Goal: Task Accomplishment & Management: Use online tool/utility

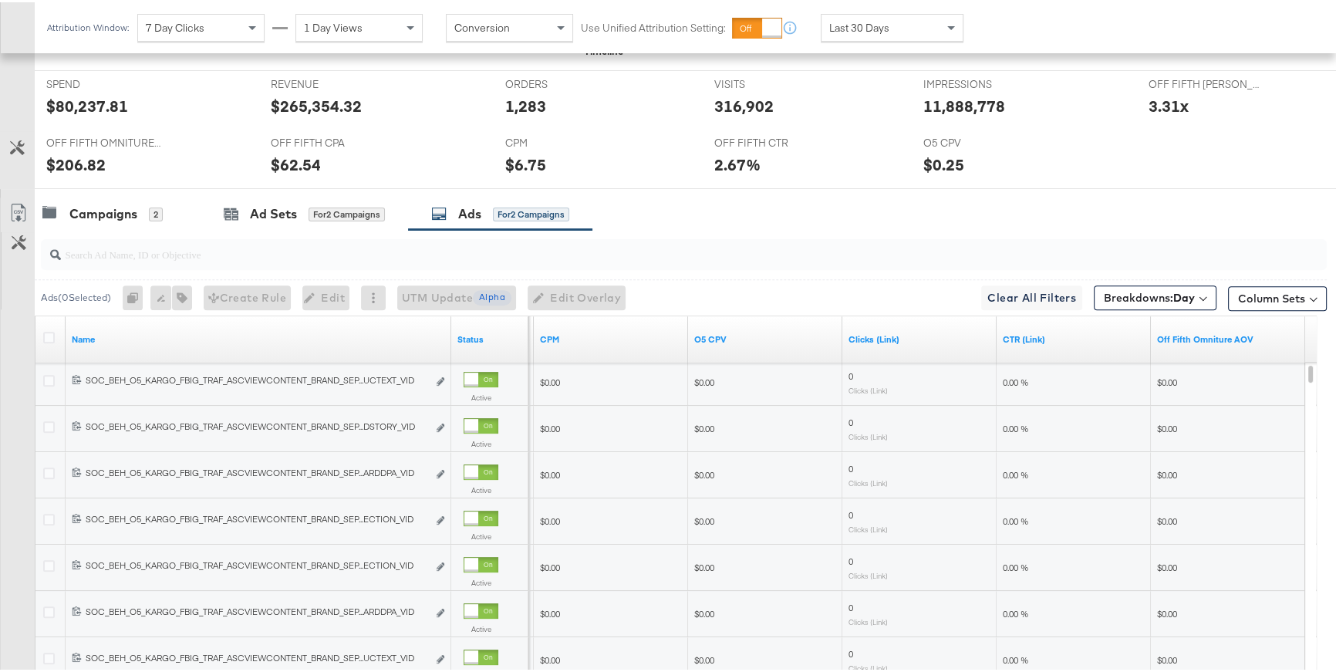
scroll to position [675, 0]
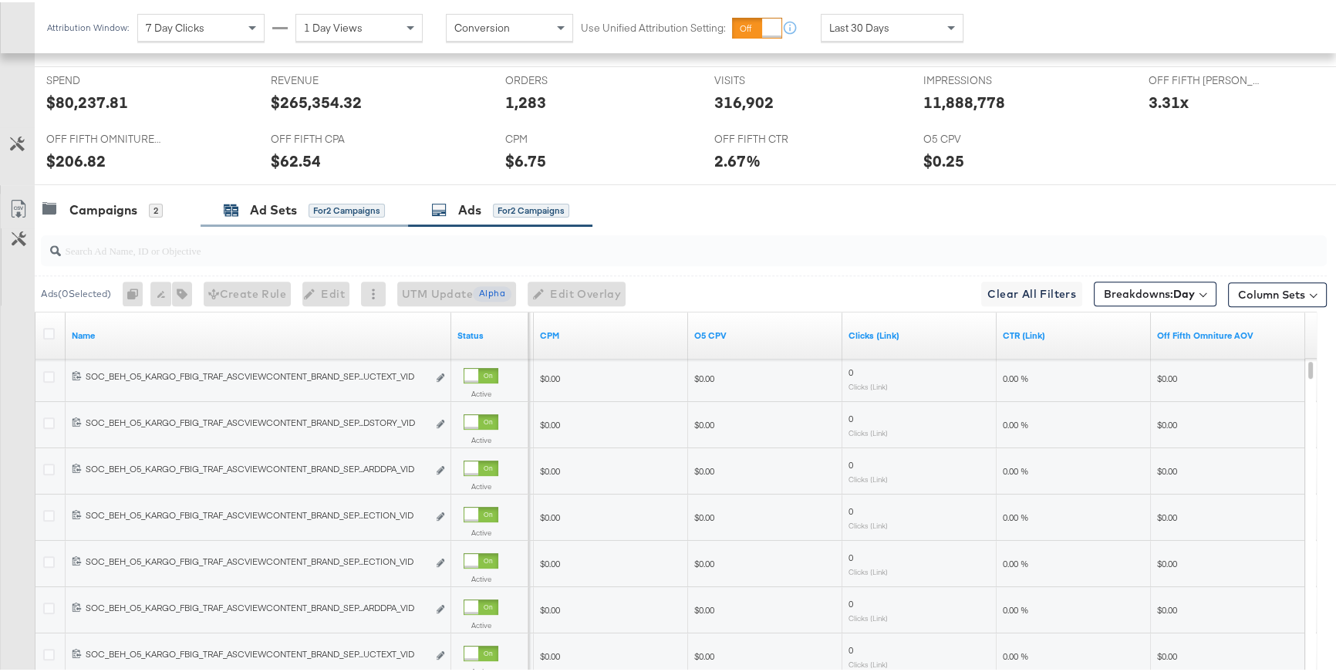
click at [273, 214] on div "Ad Sets" at bounding box center [273, 208] width 47 height 18
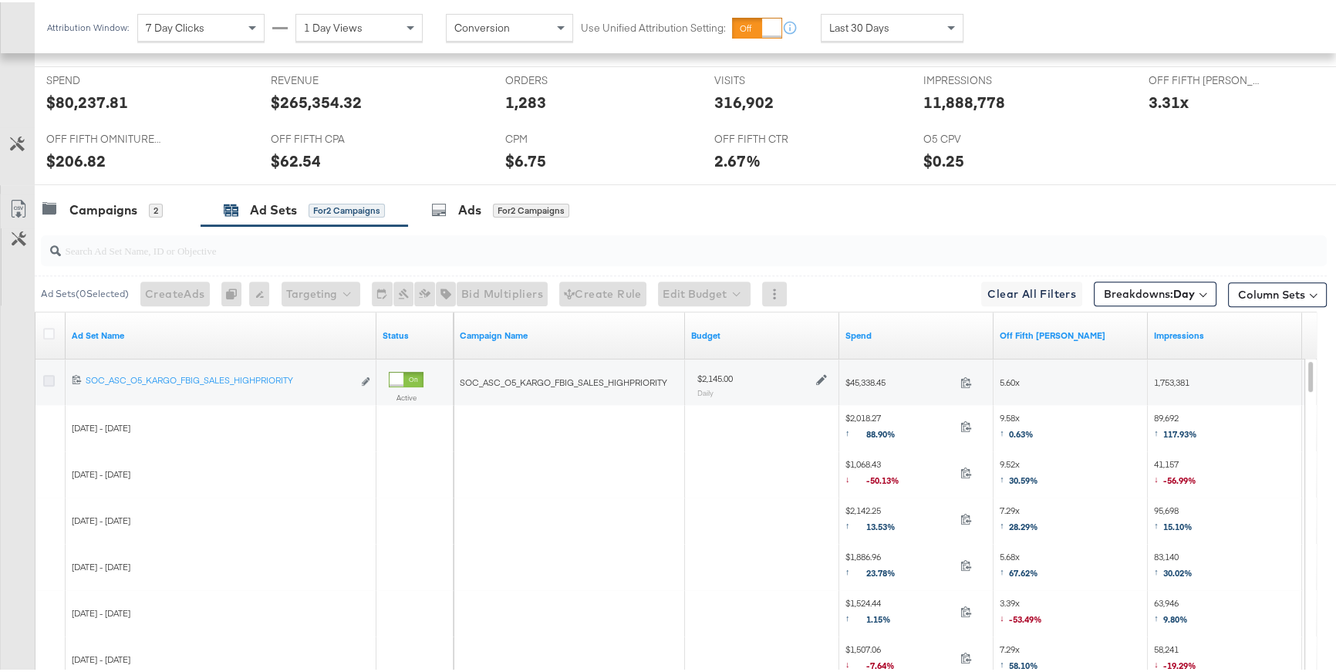
click at [49, 375] on icon at bounding box center [49, 379] width 12 height 12
click at [0, 0] on input "checkbox" at bounding box center [0, 0] width 0 height 0
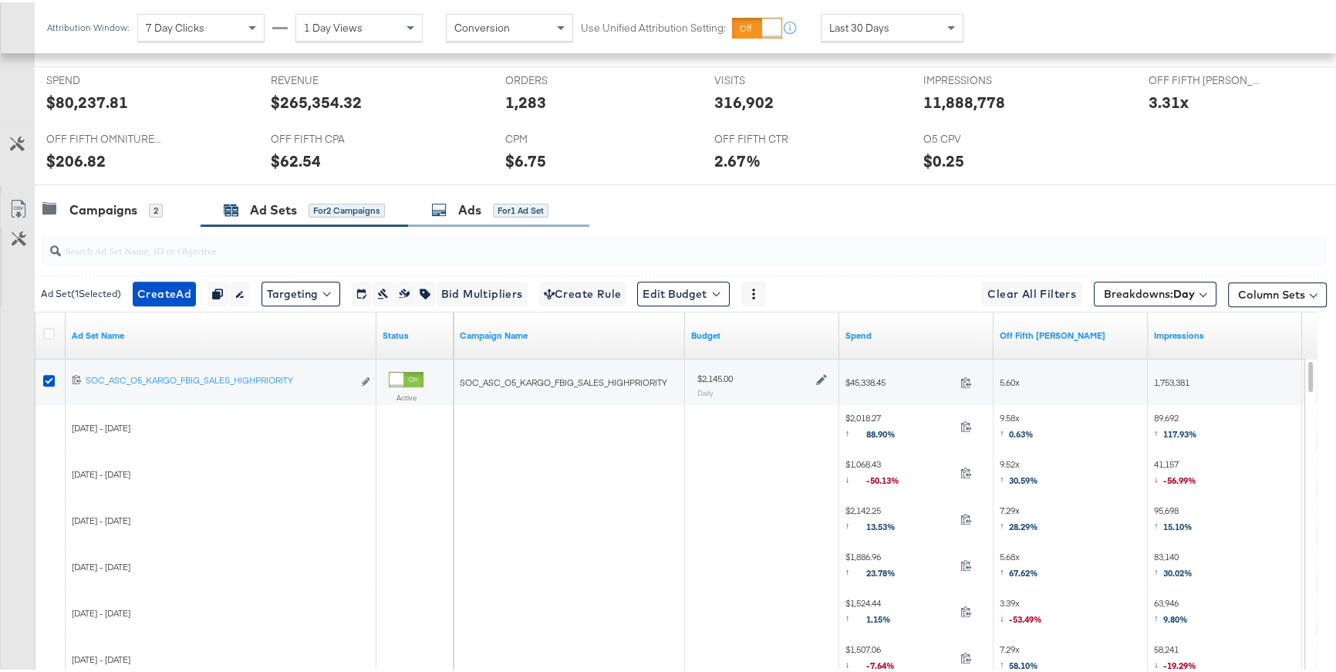
click at [457, 213] on div "Ads for 1 Ad Set" at bounding box center [489, 208] width 117 height 18
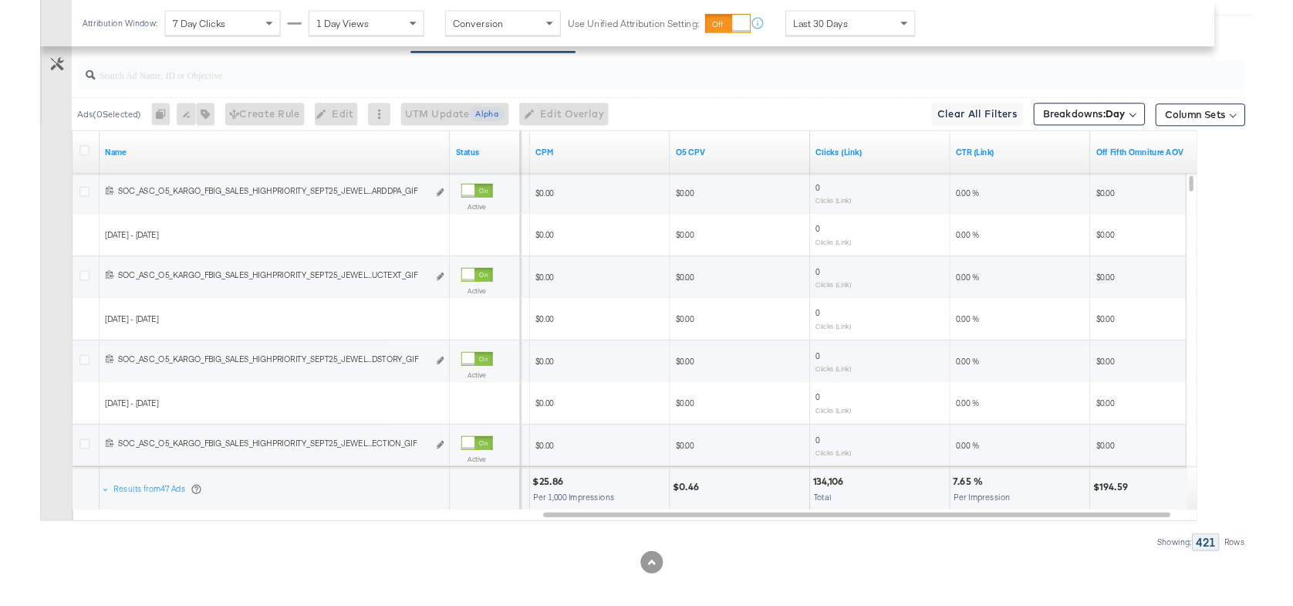
scroll to position [841, 0]
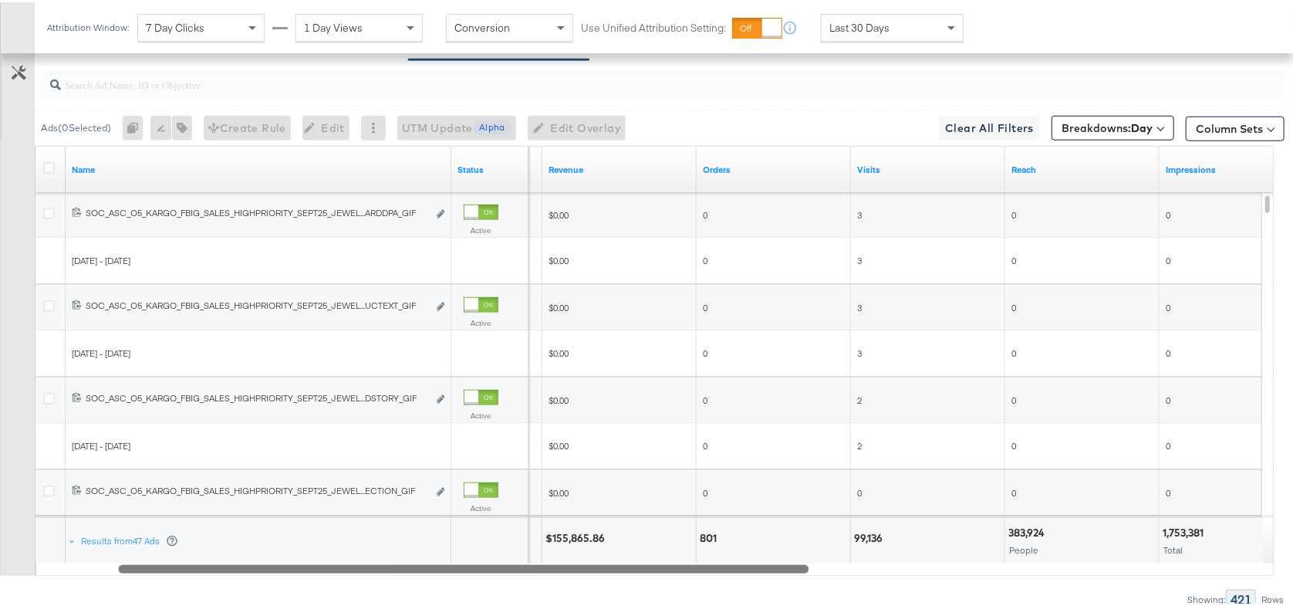
drag, startPoint x: 828, startPoint y: 563, endPoint x: 368, endPoint y: 533, distance: 460.7
click at [368, 533] on div "Name Status Spend Revenue Orders Visits Reach Impressions [PHONE_NUMBER] SOC_AS…" at bounding box center [654, 358] width 1239 height 430
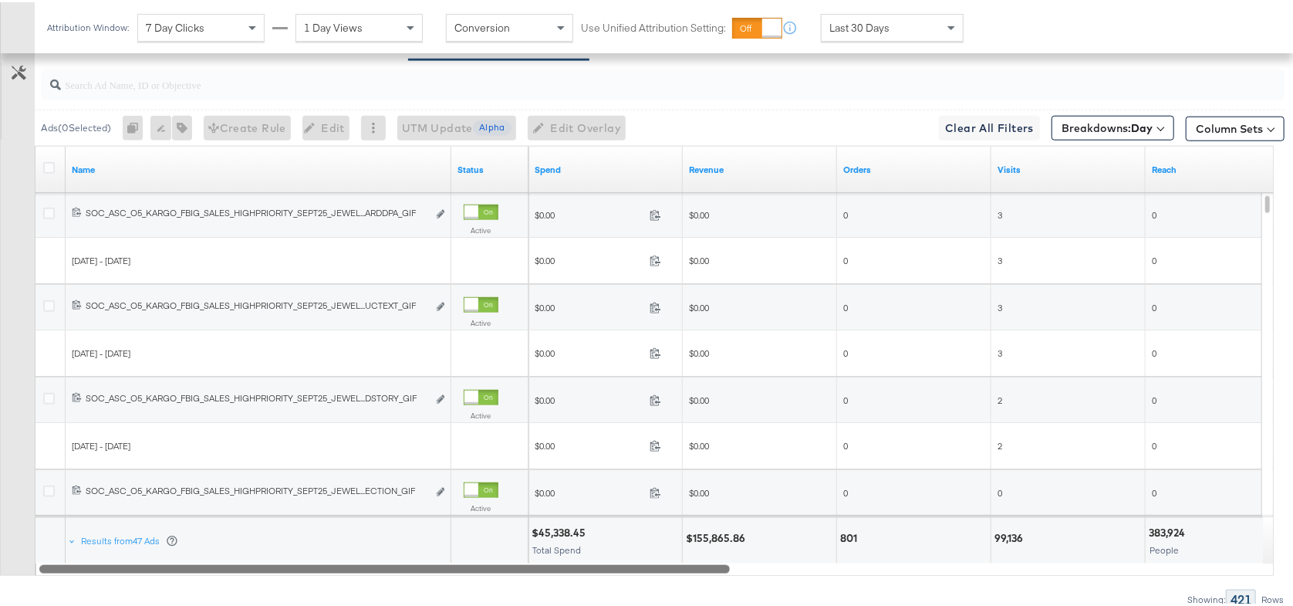
drag, startPoint x: 754, startPoint y: 566, endPoint x: 511, endPoint y: 562, distance: 243.0
click at [511, 562] on div at bounding box center [384, 565] width 690 height 13
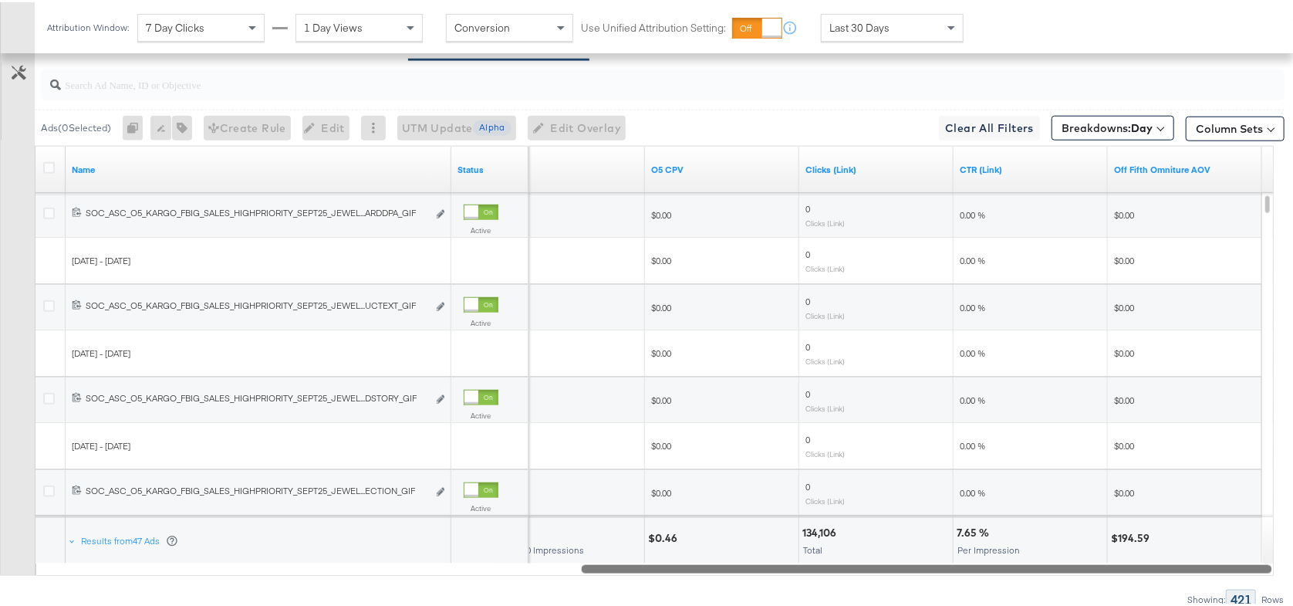
drag, startPoint x: 529, startPoint y: 563, endPoint x: 1083, endPoint y: 606, distance: 555.5
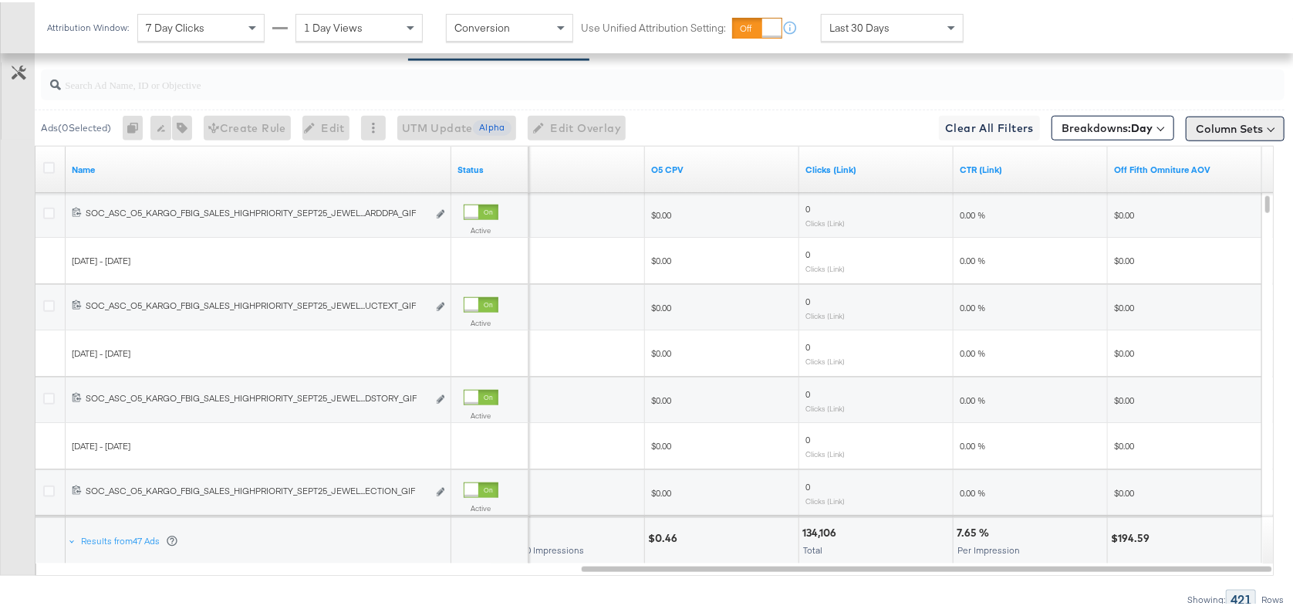
click at [1252, 123] on button "Column Sets" at bounding box center [1235, 126] width 99 height 25
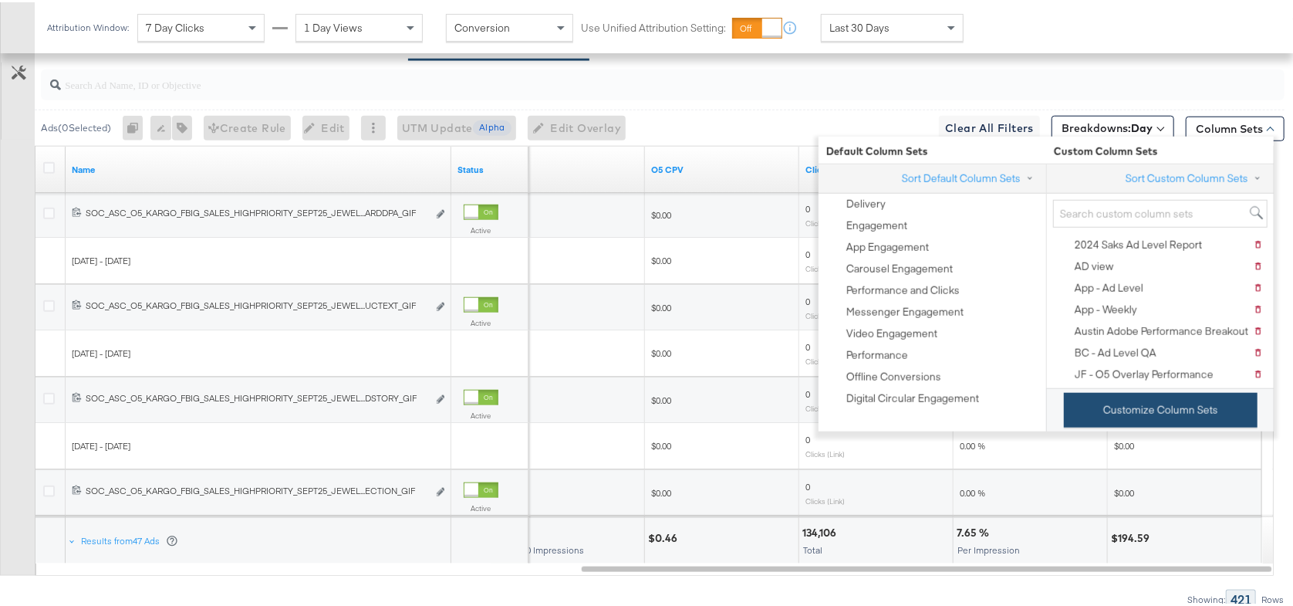
click at [1172, 419] on button "Customize Column Sets" at bounding box center [1161, 407] width 194 height 35
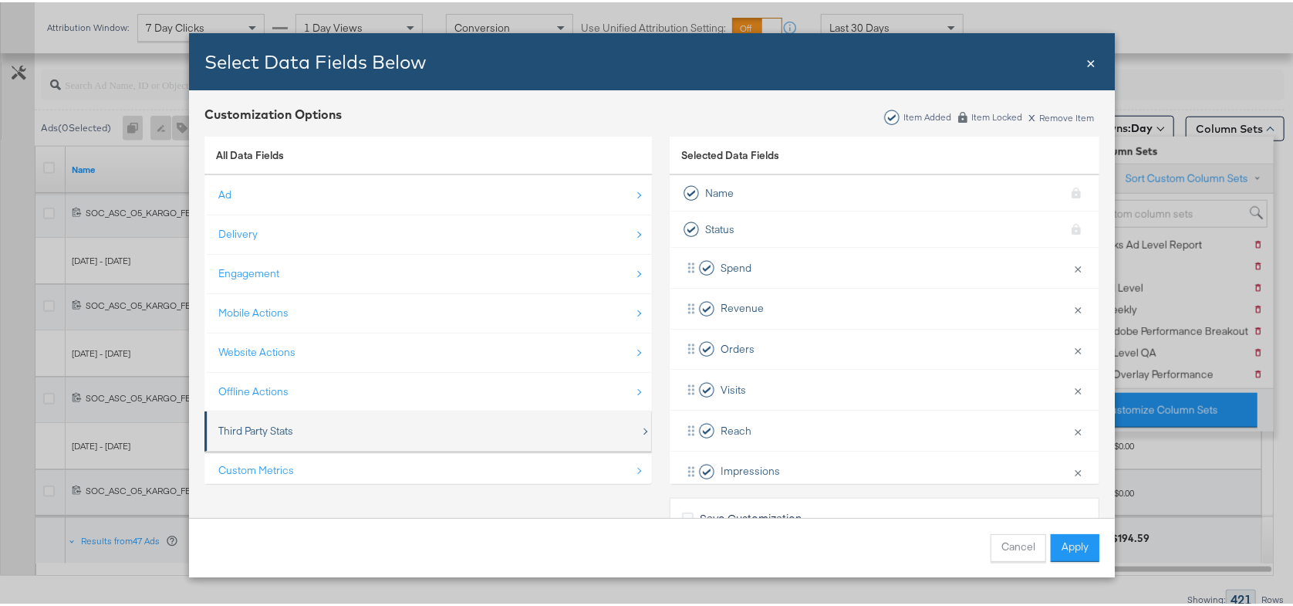
scroll to position [22, 0]
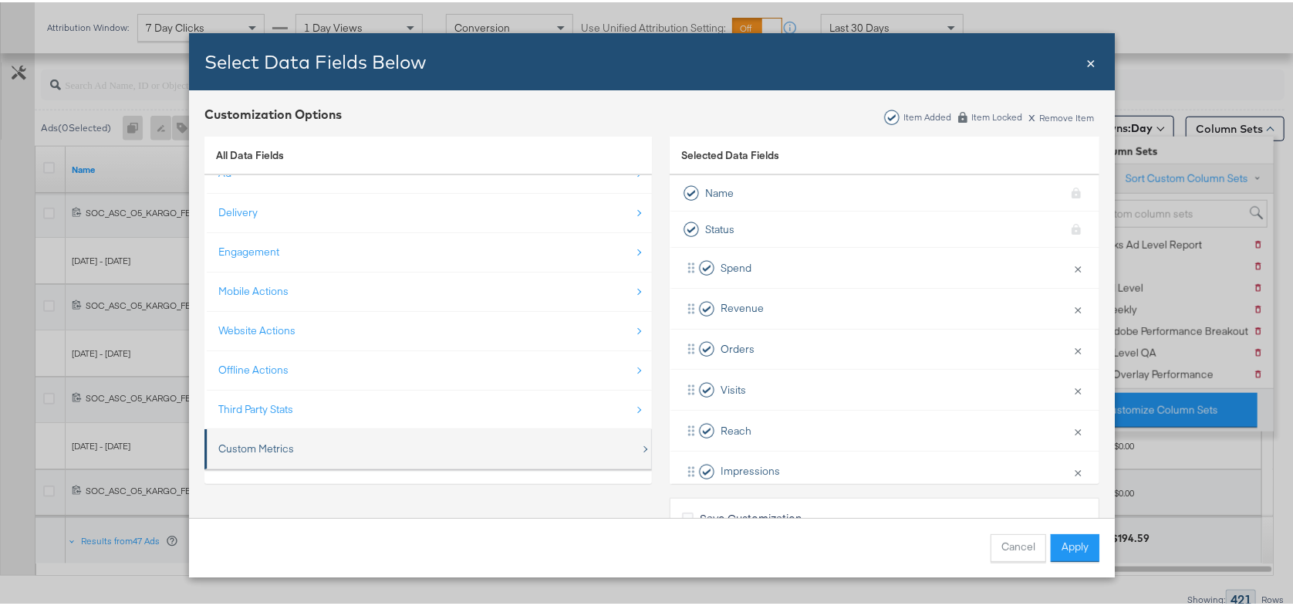
click at [339, 454] on div "Custom Metrics" at bounding box center [429, 446] width 422 height 32
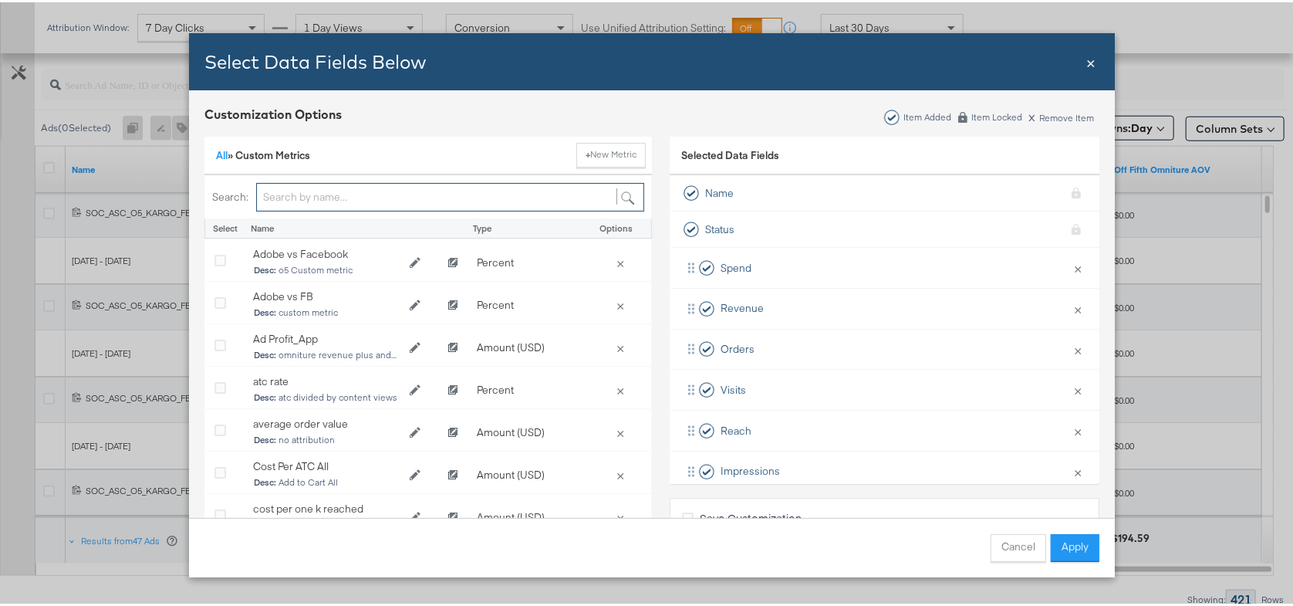
click at [347, 195] on input "Bulk Add Locations Modal" at bounding box center [450, 195] width 388 height 29
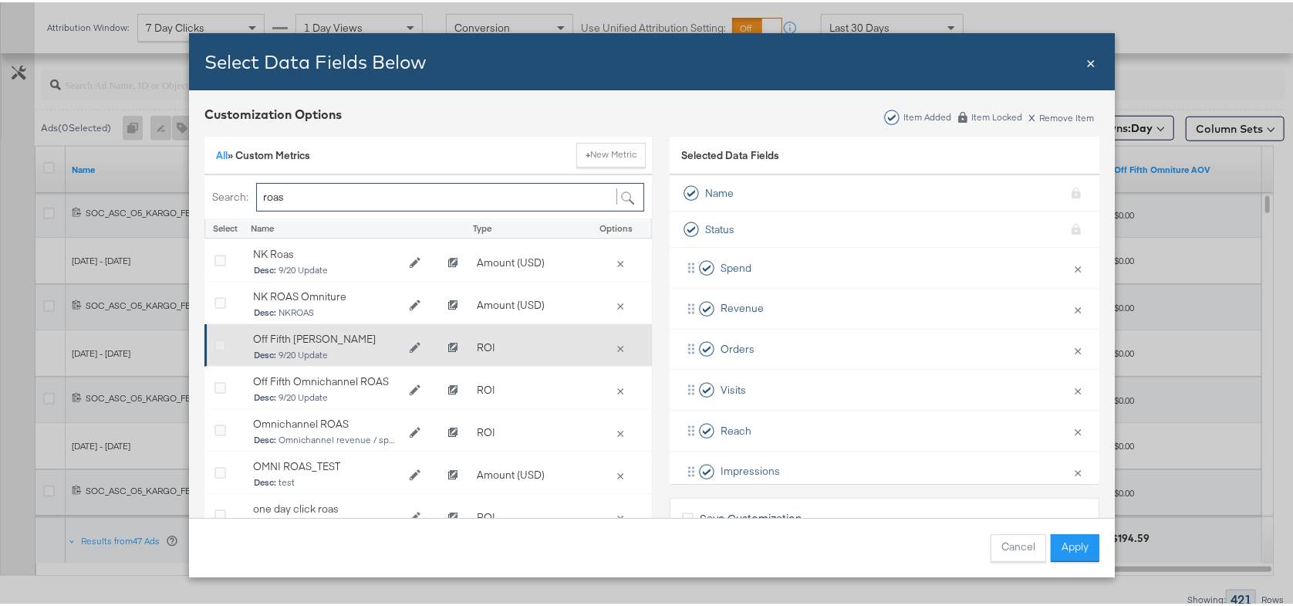
type input "roas"
click at [214, 343] on icon "Bulk Add Locations Modal" at bounding box center [220, 344] width 12 height 12
click at [0, 0] on input "Bulk Add Locations Modal" at bounding box center [0, 0] width 0 height 0
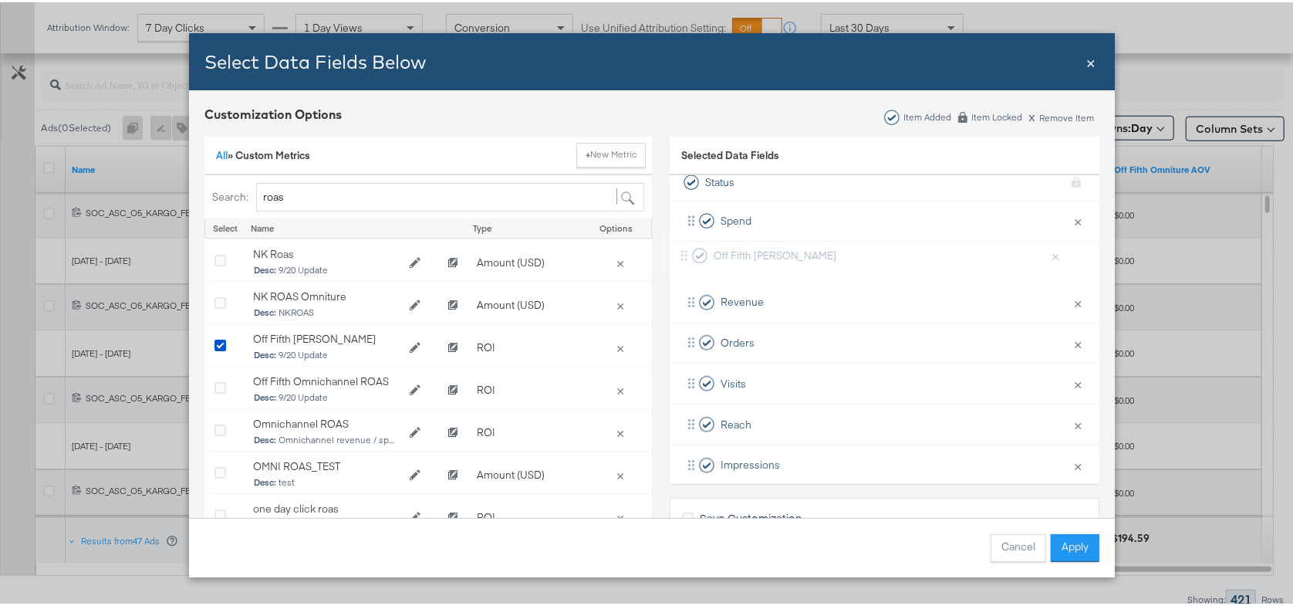
scroll to position [46, 0]
drag, startPoint x: 686, startPoint y: 447, endPoint x: 692, endPoint y: 282, distance: 165.2
click at [692, 282] on div "Spend × Remove from KPIs Revenue × Remove from KPIs Orders × Remove from KPIs V…" at bounding box center [885, 443] width 430 height 488
click at [1079, 548] on button "Apply" at bounding box center [1075, 546] width 49 height 28
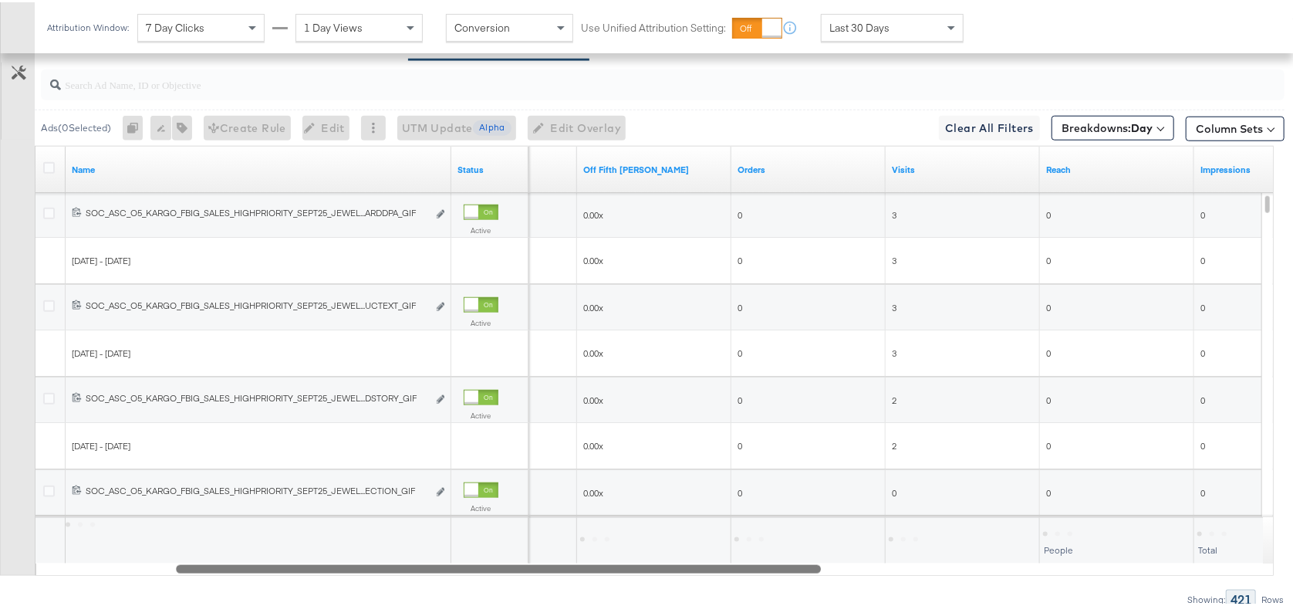
drag, startPoint x: 724, startPoint y: 569, endPoint x: 355, endPoint y: 541, distance: 370.6
click at [355, 541] on div "Name Status Revenue Off Fifth [PERSON_NAME] Orders Visits Reach Impressions [PH…" at bounding box center [654, 358] width 1239 height 430
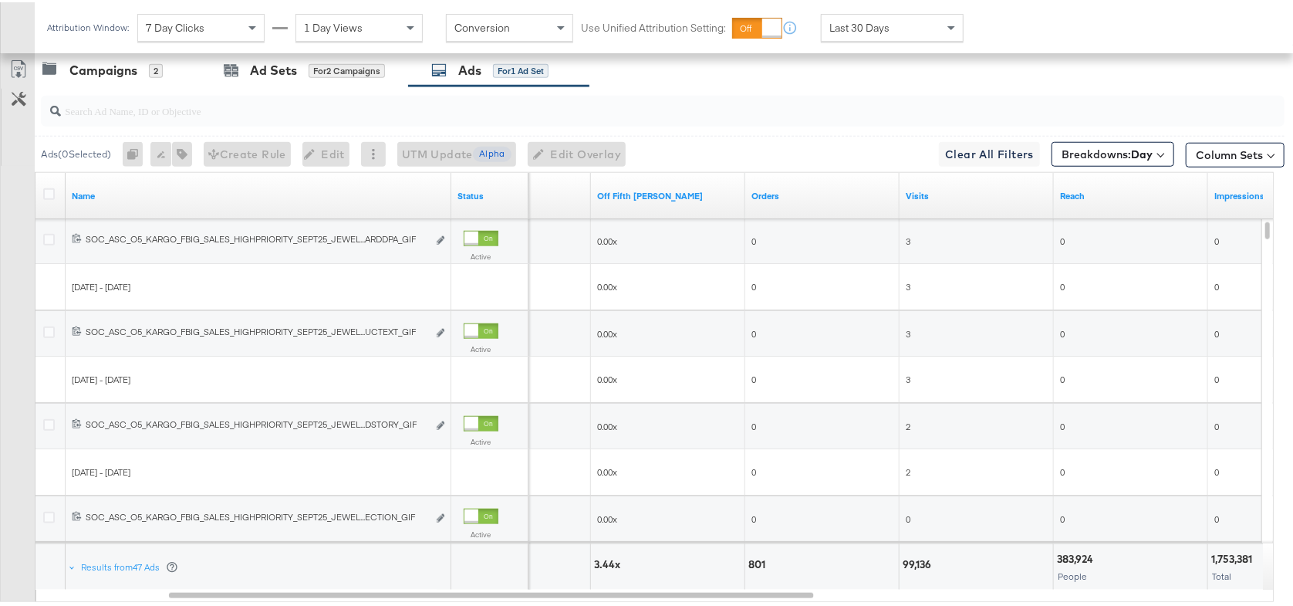
scroll to position [782, 0]
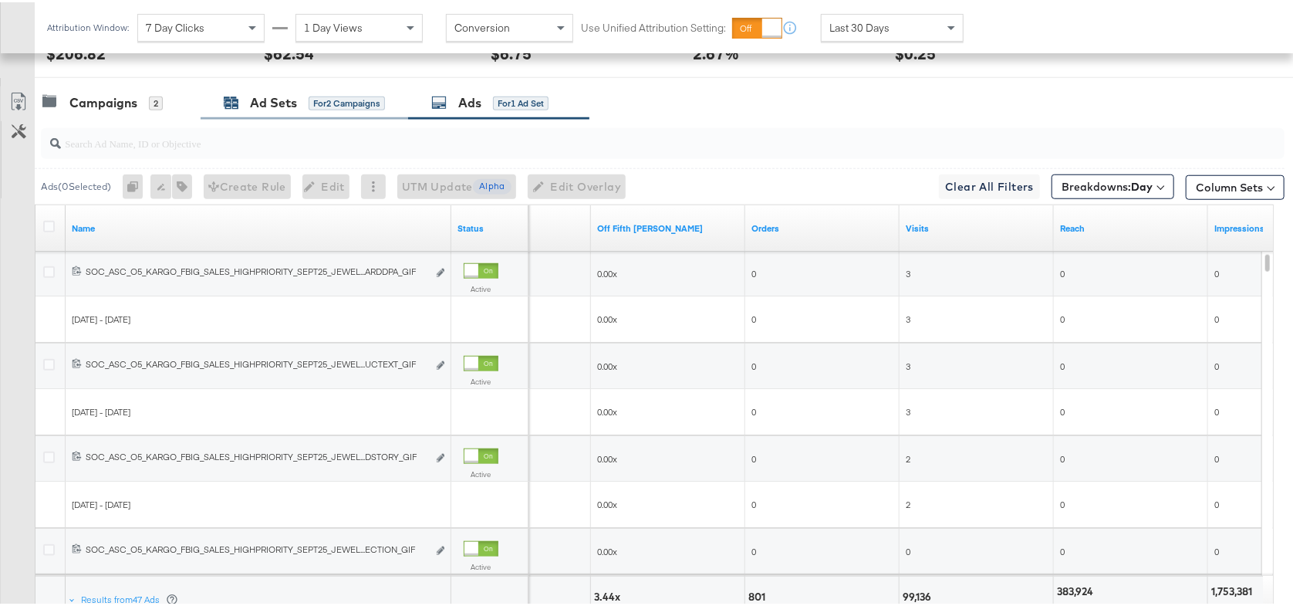
click at [284, 96] on div "Ad Sets" at bounding box center [273, 101] width 47 height 18
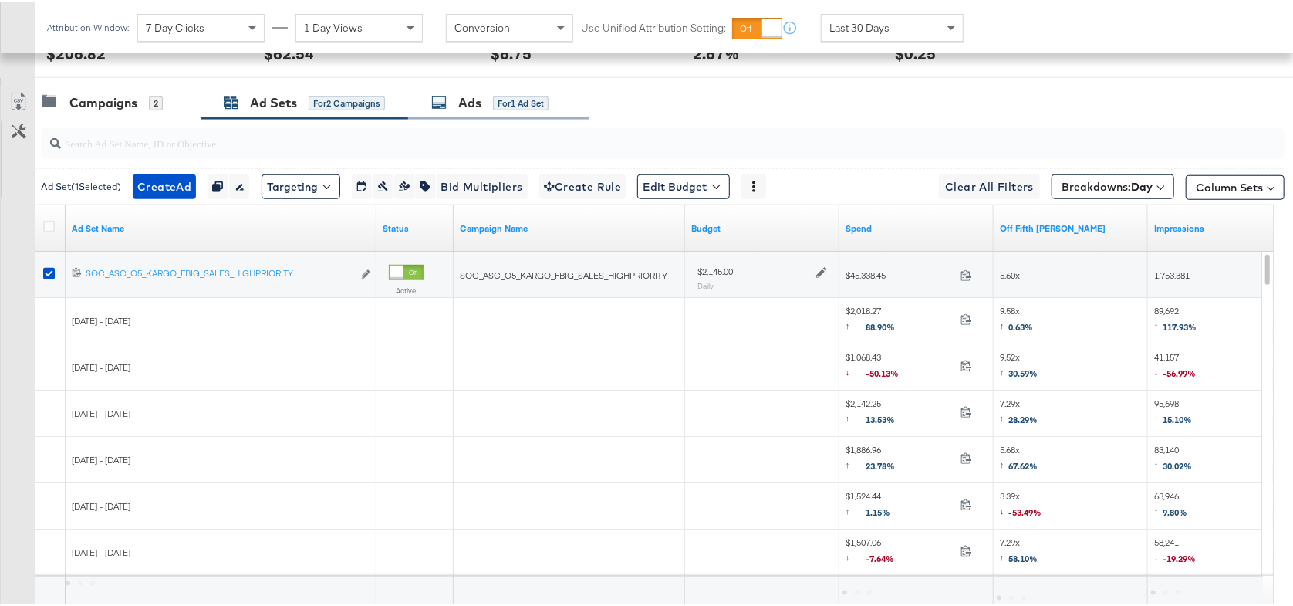
click at [464, 96] on div "Ads" at bounding box center [469, 101] width 23 height 18
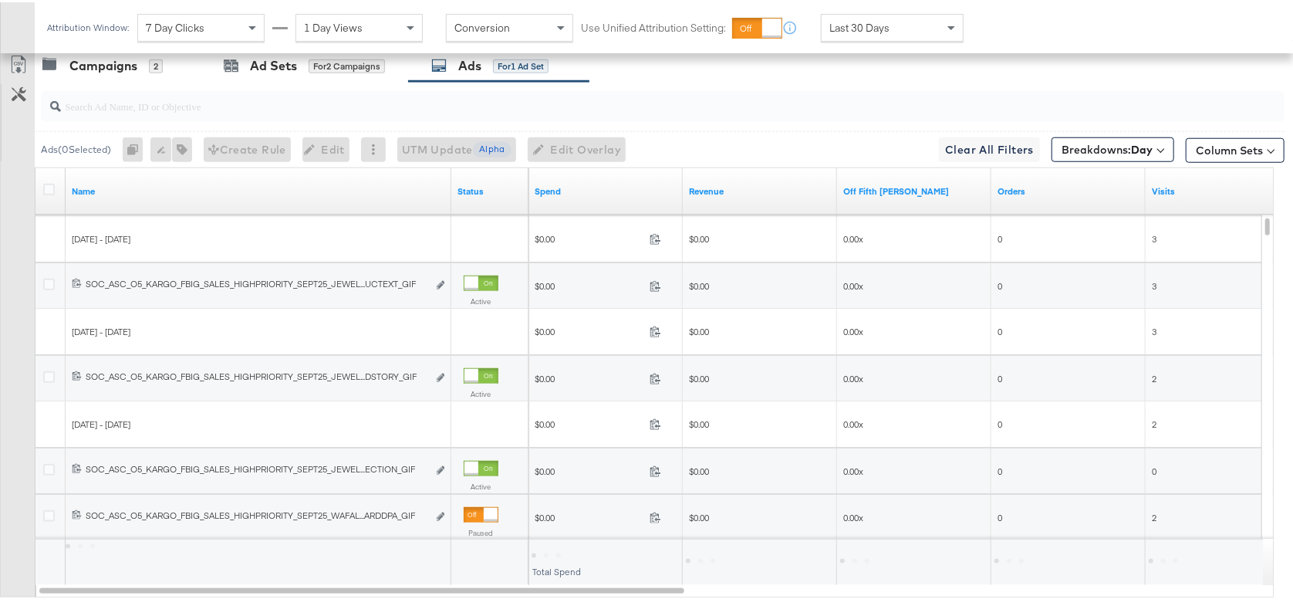
scroll to position [821, 0]
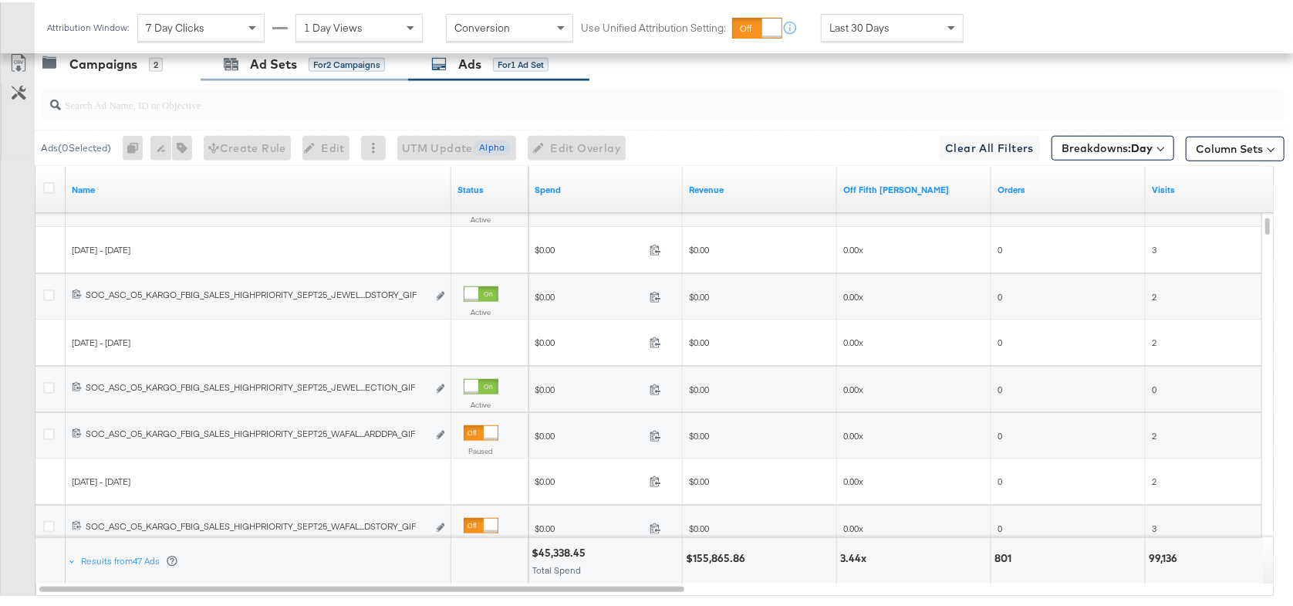
click at [272, 71] on div "Ad Sets for 2 Campaigns" at bounding box center [305, 62] width 208 height 33
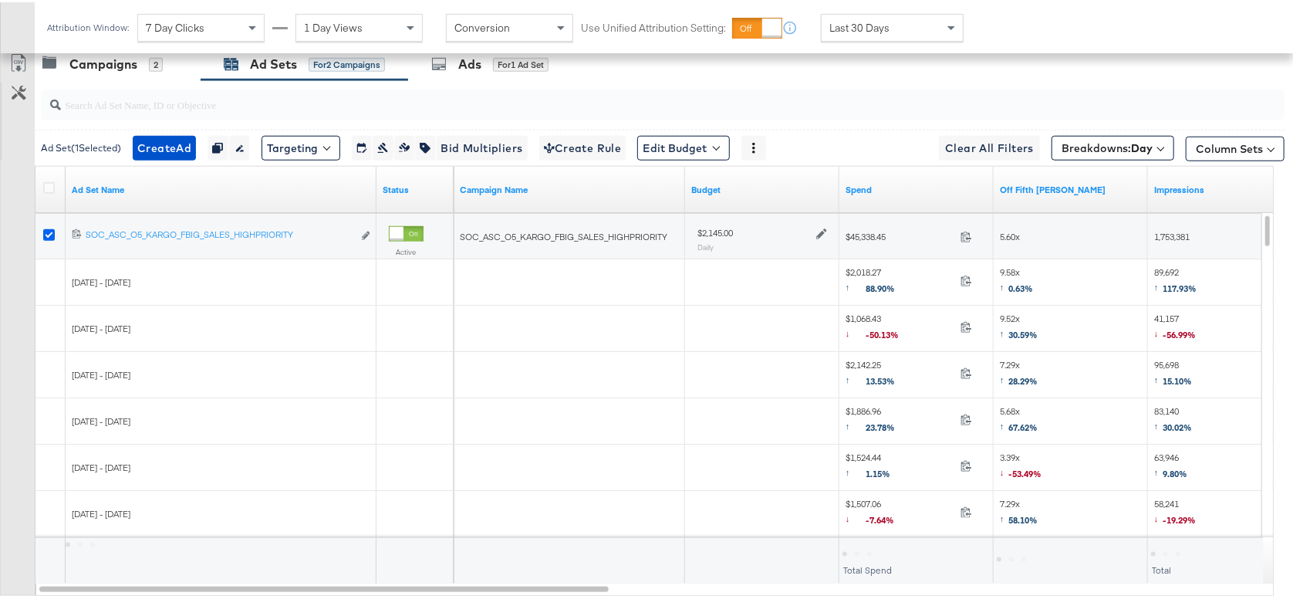
click at [46, 231] on icon at bounding box center [49, 233] width 12 height 12
click at [0, 0] on input "checkbox" at bounding box center [0, 0] width 0 height 0
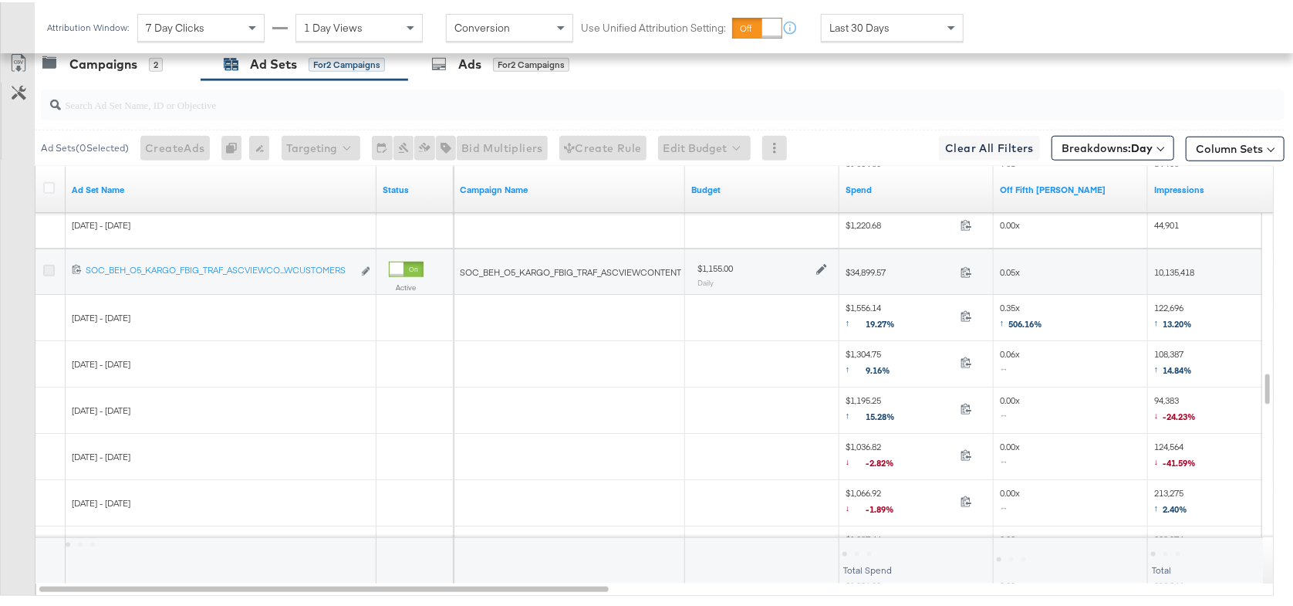
click at [52, 268] on icon at bounding box center [49, 268] width 12 height 12
click at [0, 0] on input "checkbox" at bounding box center [0, 0] width 0 height 0
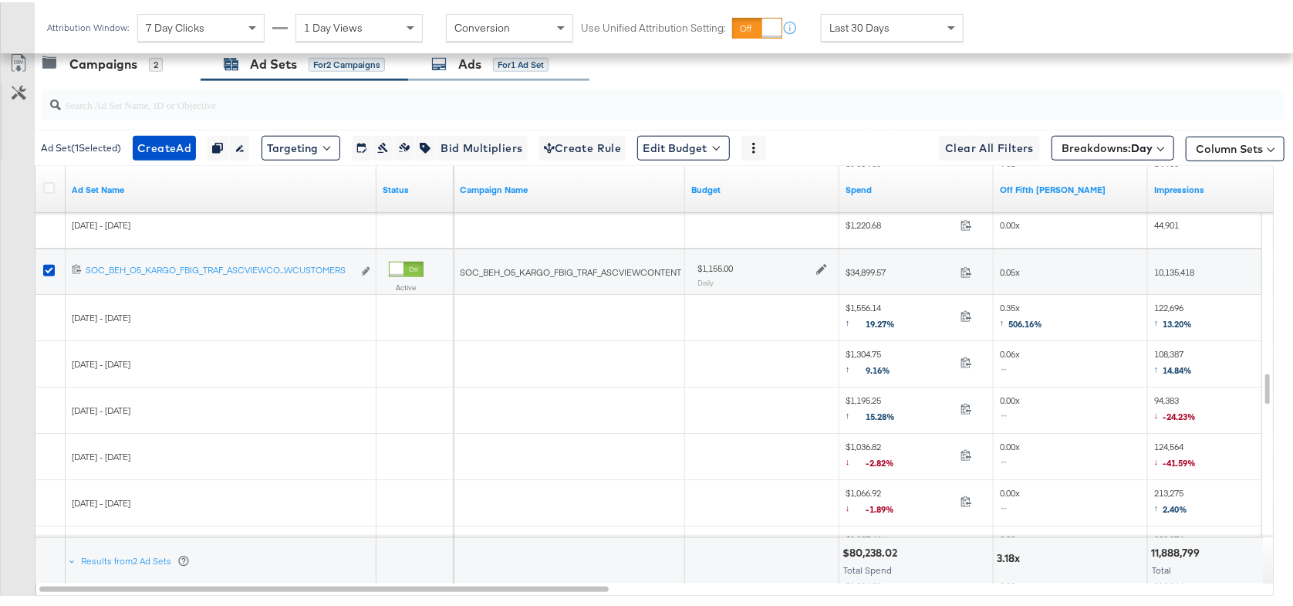
click at [491, 68] on div "Ads for 1 Ad Set" at bounding box center [489, 62] width 117 height 18
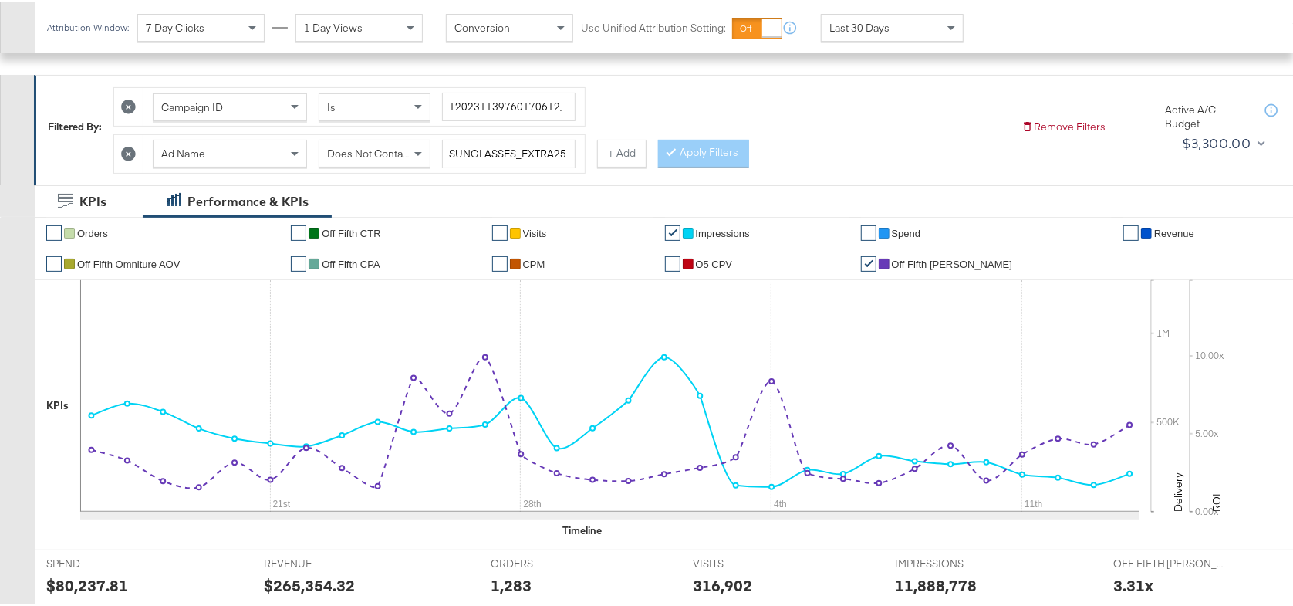
scroll to position [187, 0]
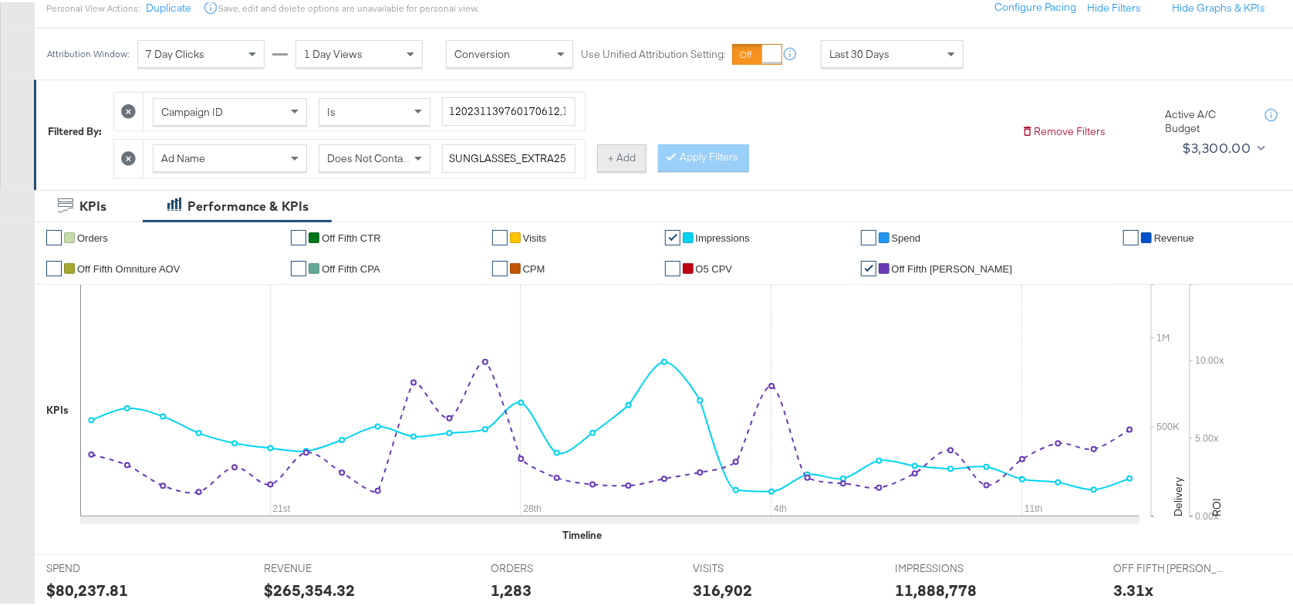
click at [616, 155] on button "+ Add" at bounding box center [621, 156] width 49 height 28
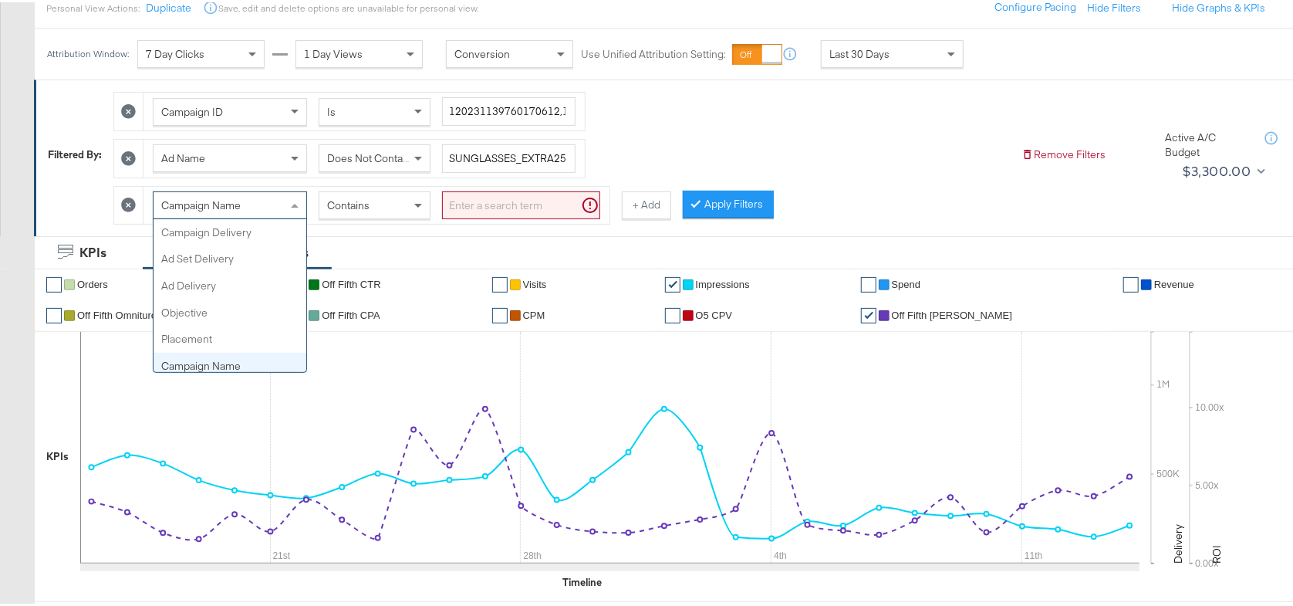
click at [301, 201] on span at bounding box center [296, 203] width 19 height 26
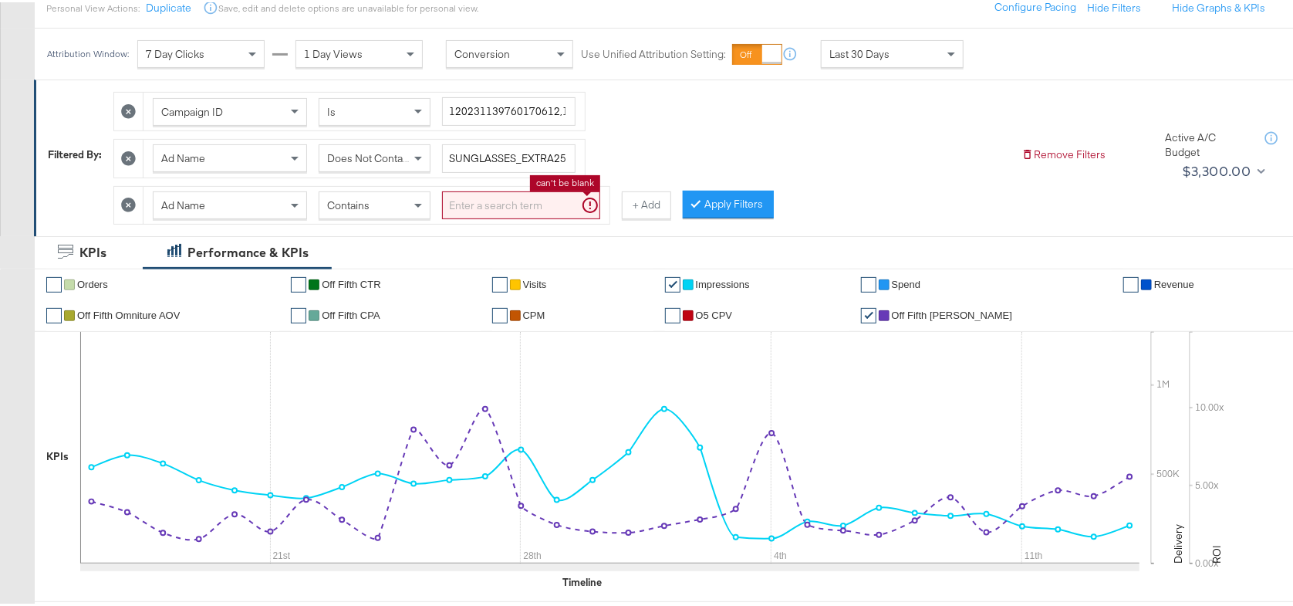
click at [481, 206] on input "search" at bounding box center [521, 203] width 158 height 29
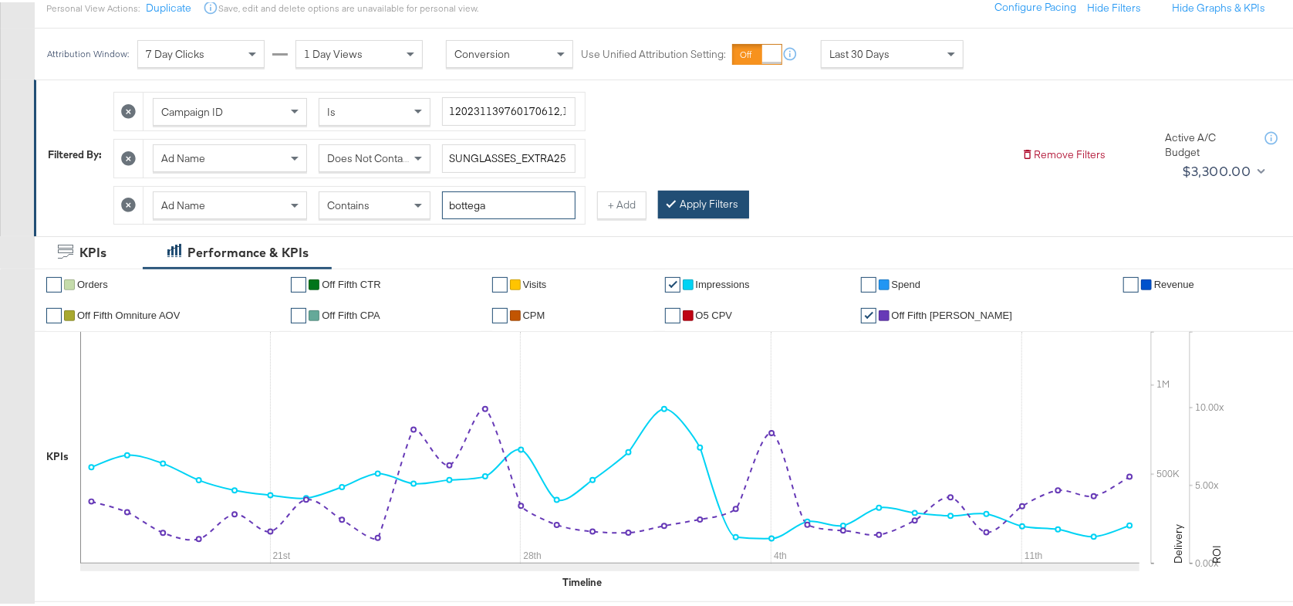
type input "bottega"
click at [693, 193] on button "Apply Filters" at bounding box center [703, 202] width 91 height 28
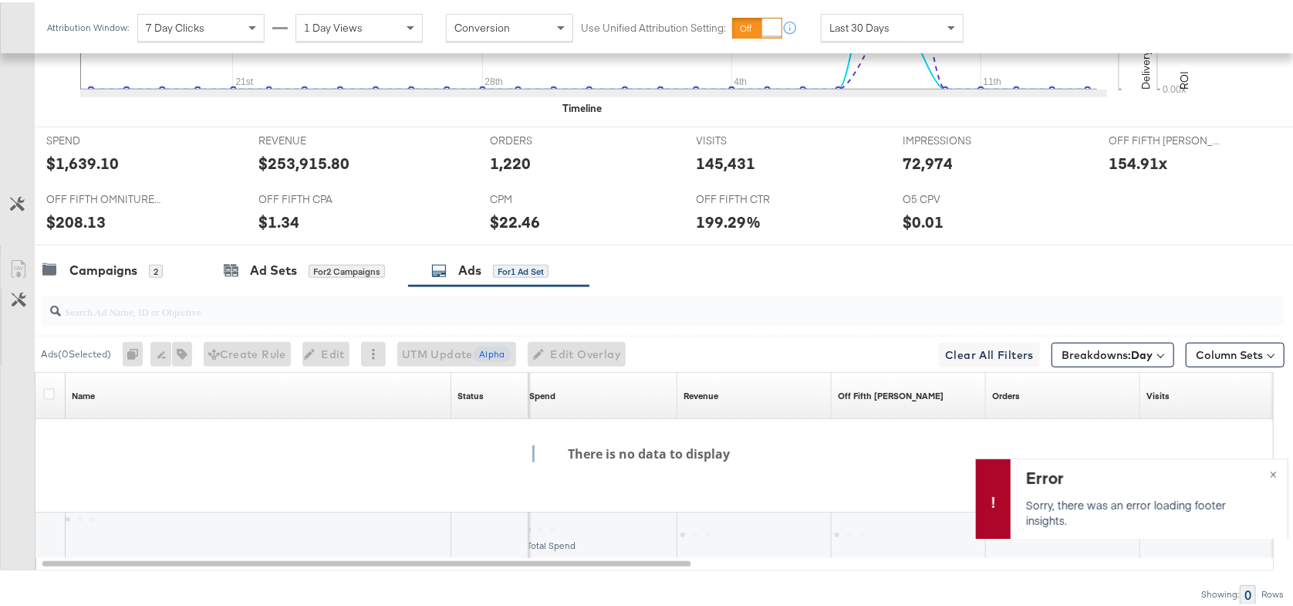
scroll to position [663, 0]
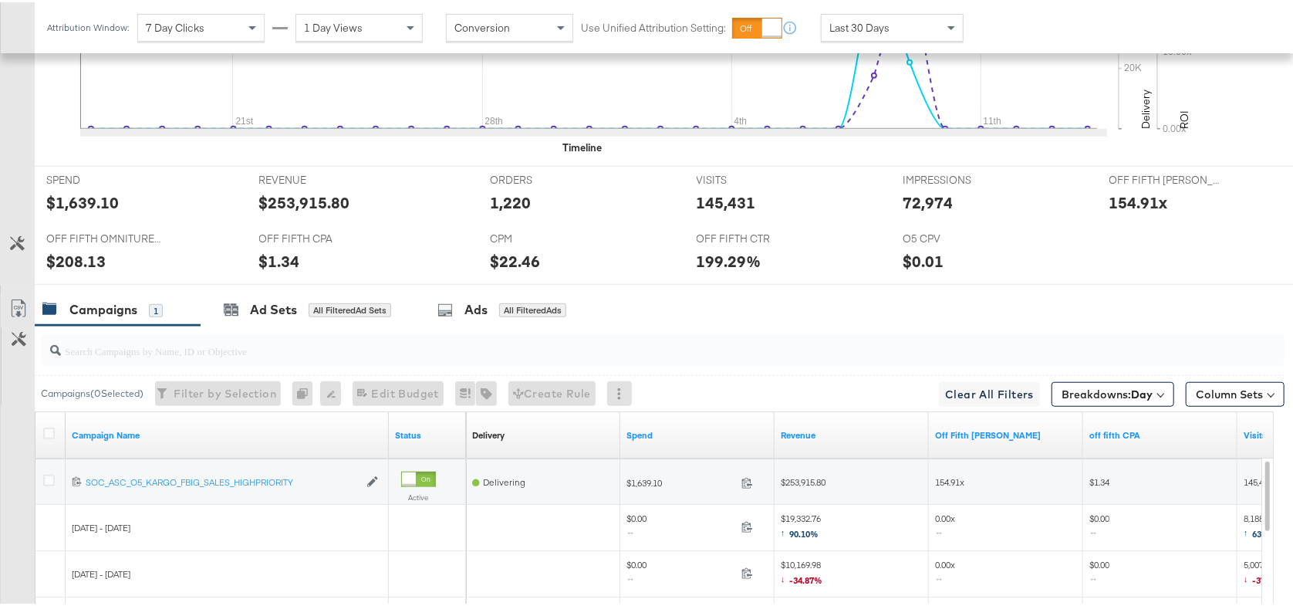
scroll to position [667, 0]
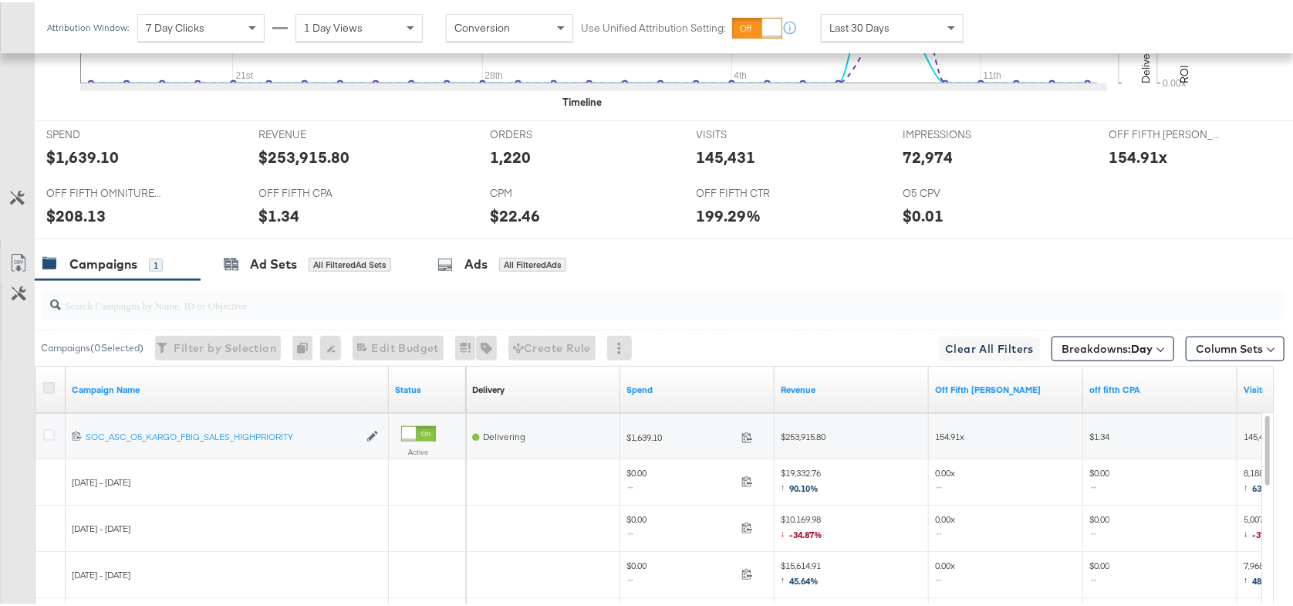
click at [47, 383] on icon at bounding box center [49, 386] width 12 height 12
click at [0, 0] on input "checkbox" at bounding box center [0, 0] width 0 height 0
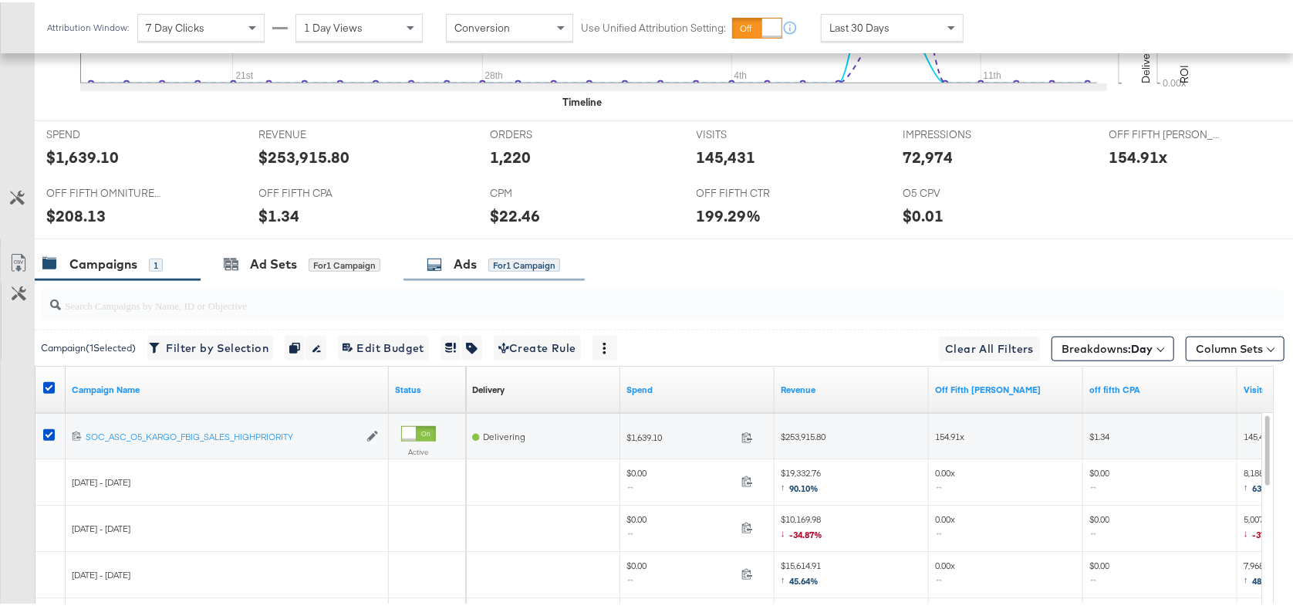
click at [477, 247] on div "Ads for 1 Campaign" at bounding box center [493, 261] width 181 height 33
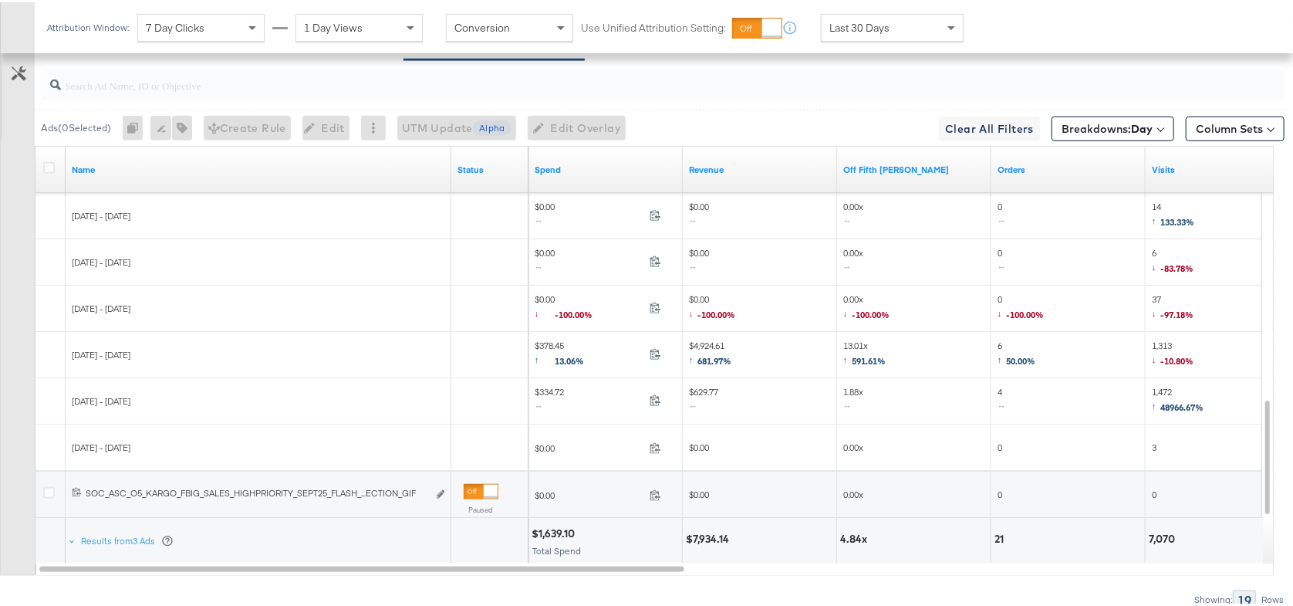
scroll to position [899, 0]
